Goal: Information Seeking & Learning: Understand process/instructions

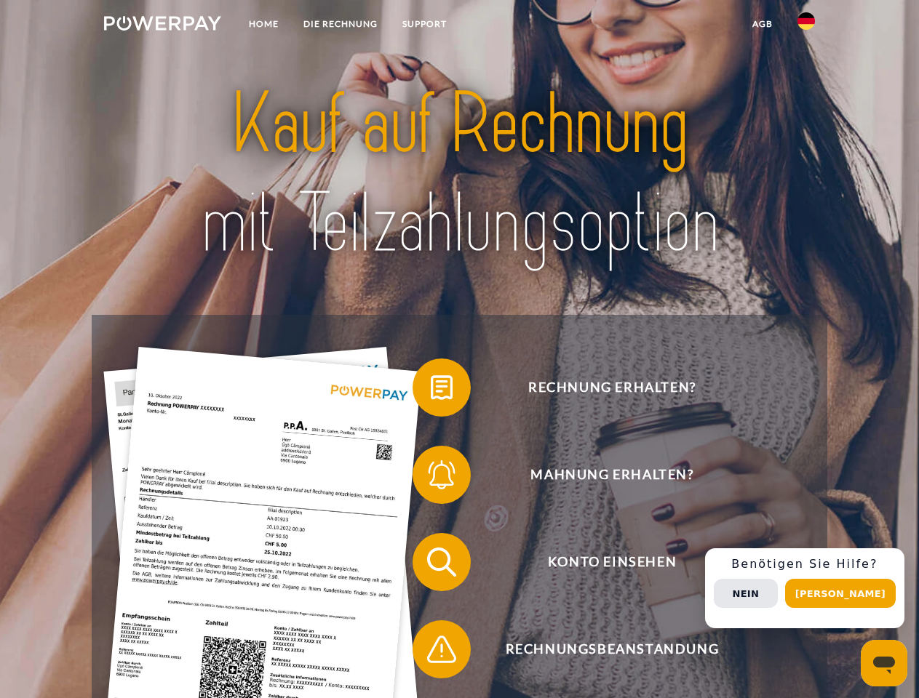
click at [162, 25] on img at bounding box center [162, 23] width 117 height 15
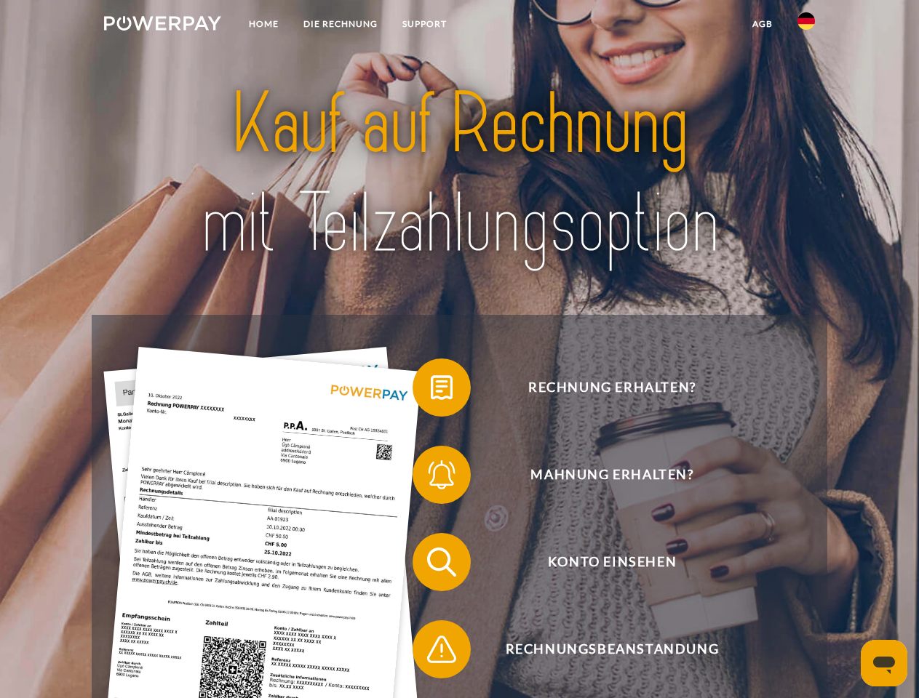
click at [806, 25] on img at bounding box center [805, 20] width 17 height 17
click at [762, 24] on link "agb" at bounding box center [762, 24] width 45 height 26
click at [431, 391] on span at bounding box center [419, 387] width 73 height 73
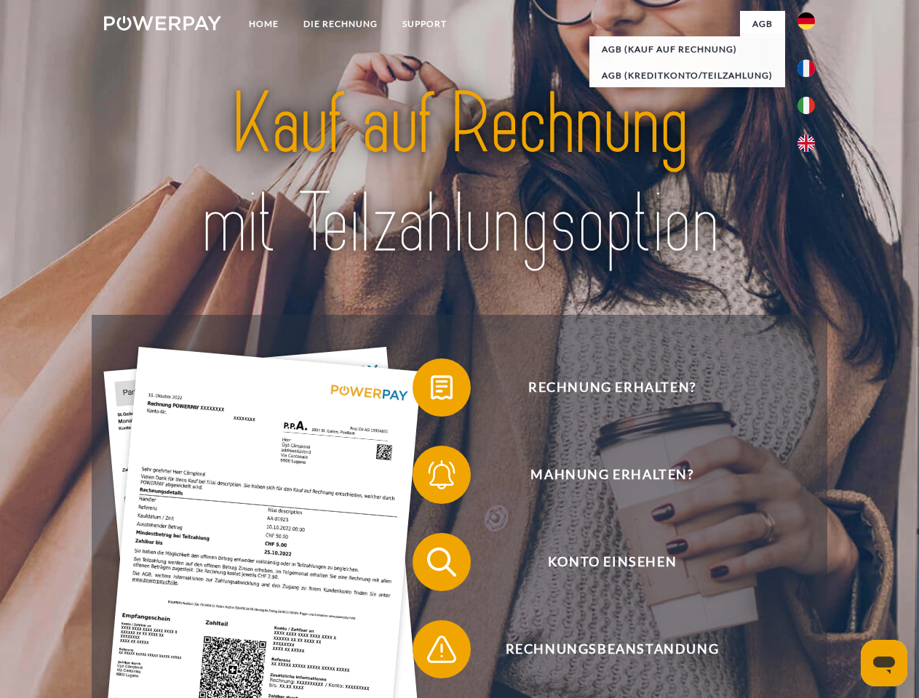
click at [431, 478] on span at bounding box center [419, 475] width 73 height 73
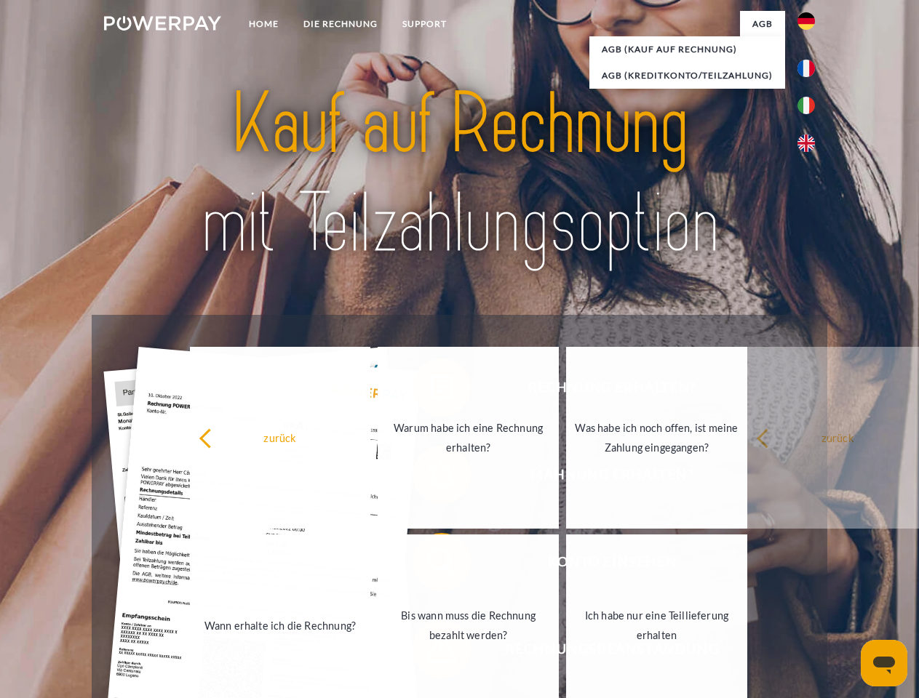
click at [431, 565] on link "Bis wann muss die Rechnung bezahlt werden?" at bounding box center [468, 626] width 181 height 182
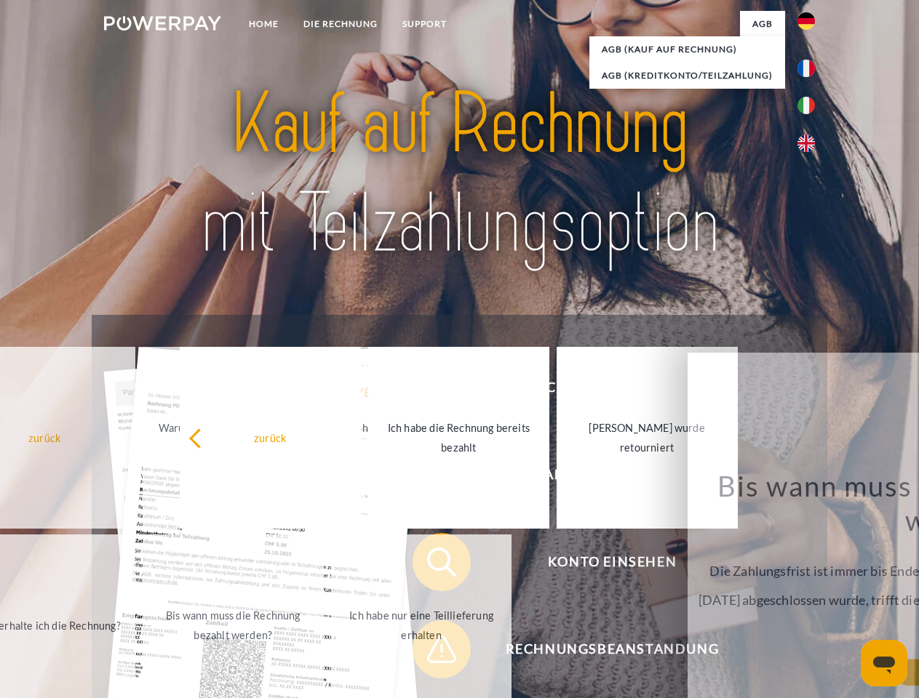
click at [431, 653] on link "Ich habe nur eine Teillieferung erhalten" at bounding box center [421, 626] width 181 height 182
click at [810, 589] on div "Rechnung erhalten? Mahnung erhalten? Konto einsehen" at bounding box center [459, 606] width 735 height 582
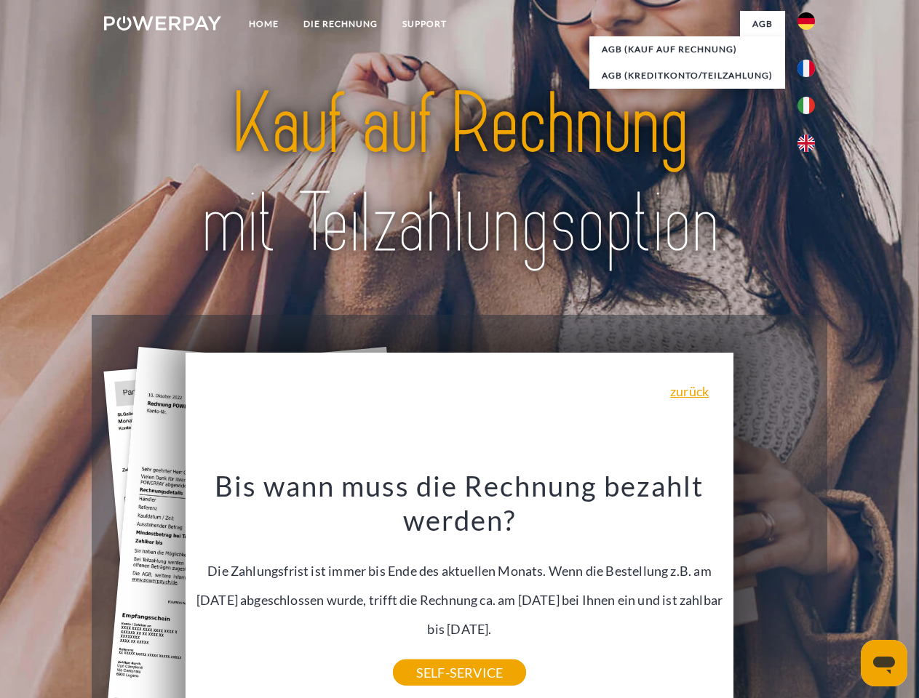
click at [774, 591] on span "Konto einsehen" at bounding box center [612, 562] width 356 height 58
click at [845, 594] on header "Home DIE RECHNUNG SUPPORT" at bounding box center [459, 502] width 919 height 1005
